Goal: Navigation & Orientation: Find specific page/section

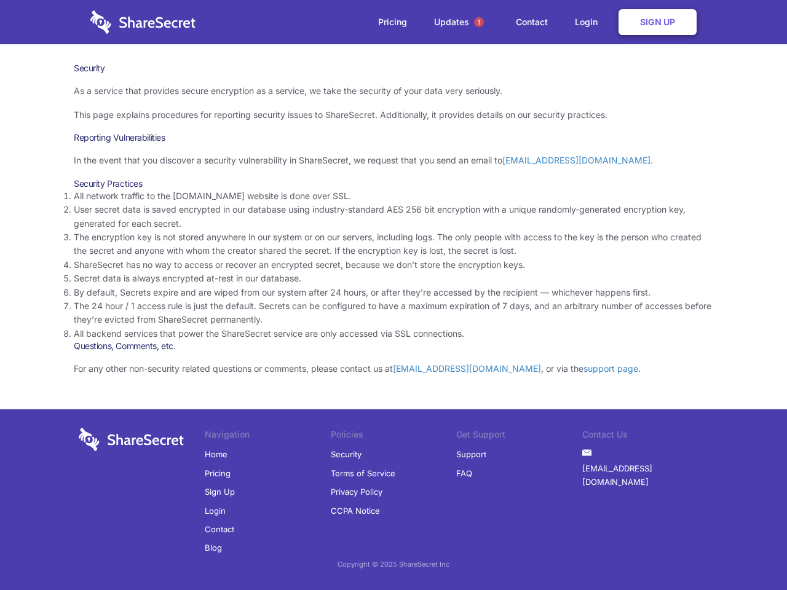
click at [393, 295] on li "By default, Secrets expire and are wiped from our system after 24 hours, or aft…" at bounding box center [393, 293] width 639 height 14
click at [479, 22] on span "1" at bounding box center [479, 22] width 10 height 10
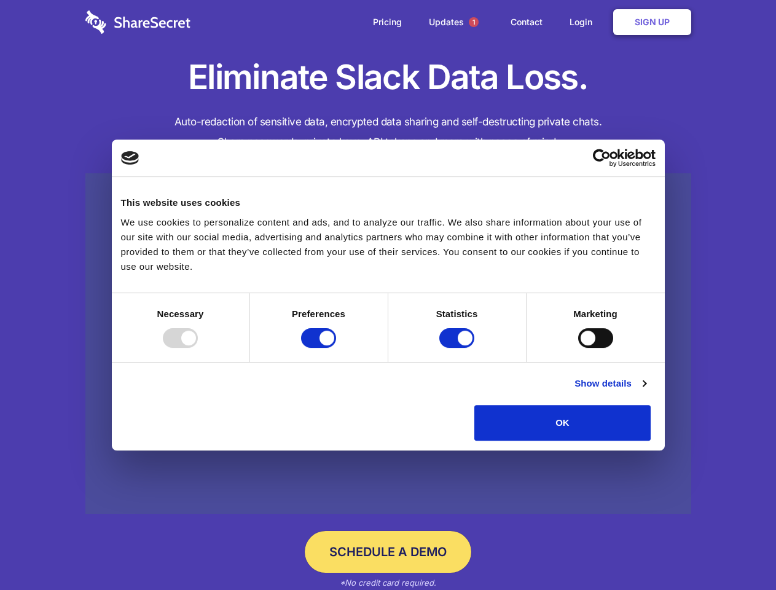
click at [198, 348] on div at bounding box center [180, 338] width 35 height 20
click at [336, 348] on input "Preferences" at bounding box center [318, 338] width 35 height 20
checkbox input "false"
click at [458, 348] on input "Statistics" at bounding box center [456, 338] width 35 height 20
checkbox input "false"
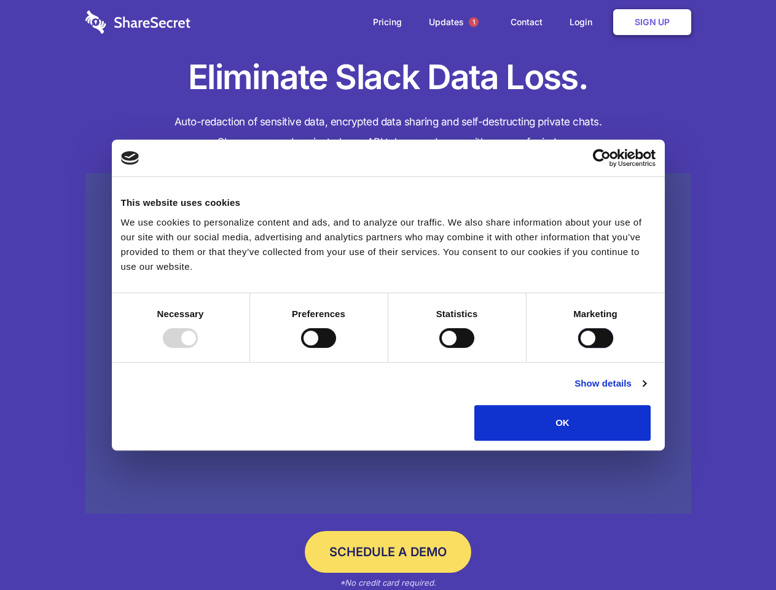
click at [578, 348] on input "Marketing" at bounding box center [595, 338] width 35 height 20
checkbox input "true"
click at [646, 391] on link "Show details" at bounding box center [610, 383] width 71 height 15
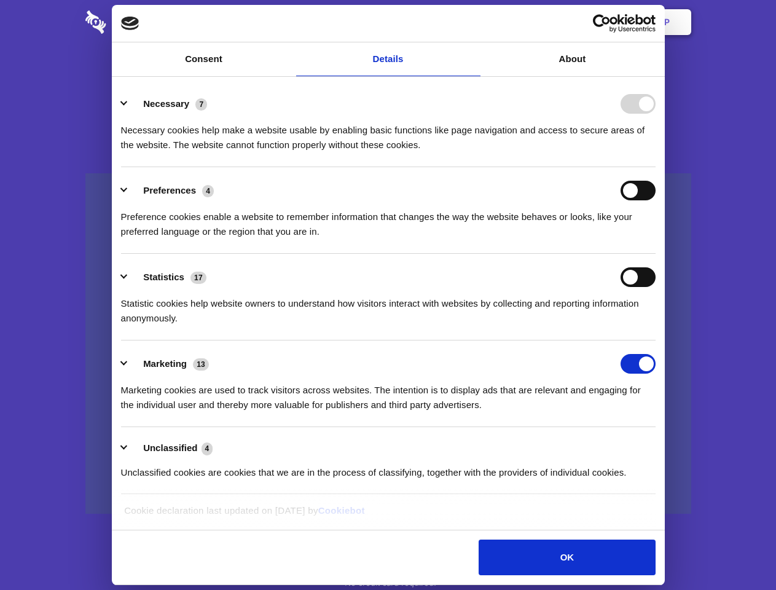
click at [656, 254] on li "Preferences 4 Preference cookies enable a website to remember information that …" at bounding box center [388, 210] width 535 height 87
click at [473, 22] on span "1" at bounding box center [474, 22] width 10 height 10
